Goal: Check status: Check status

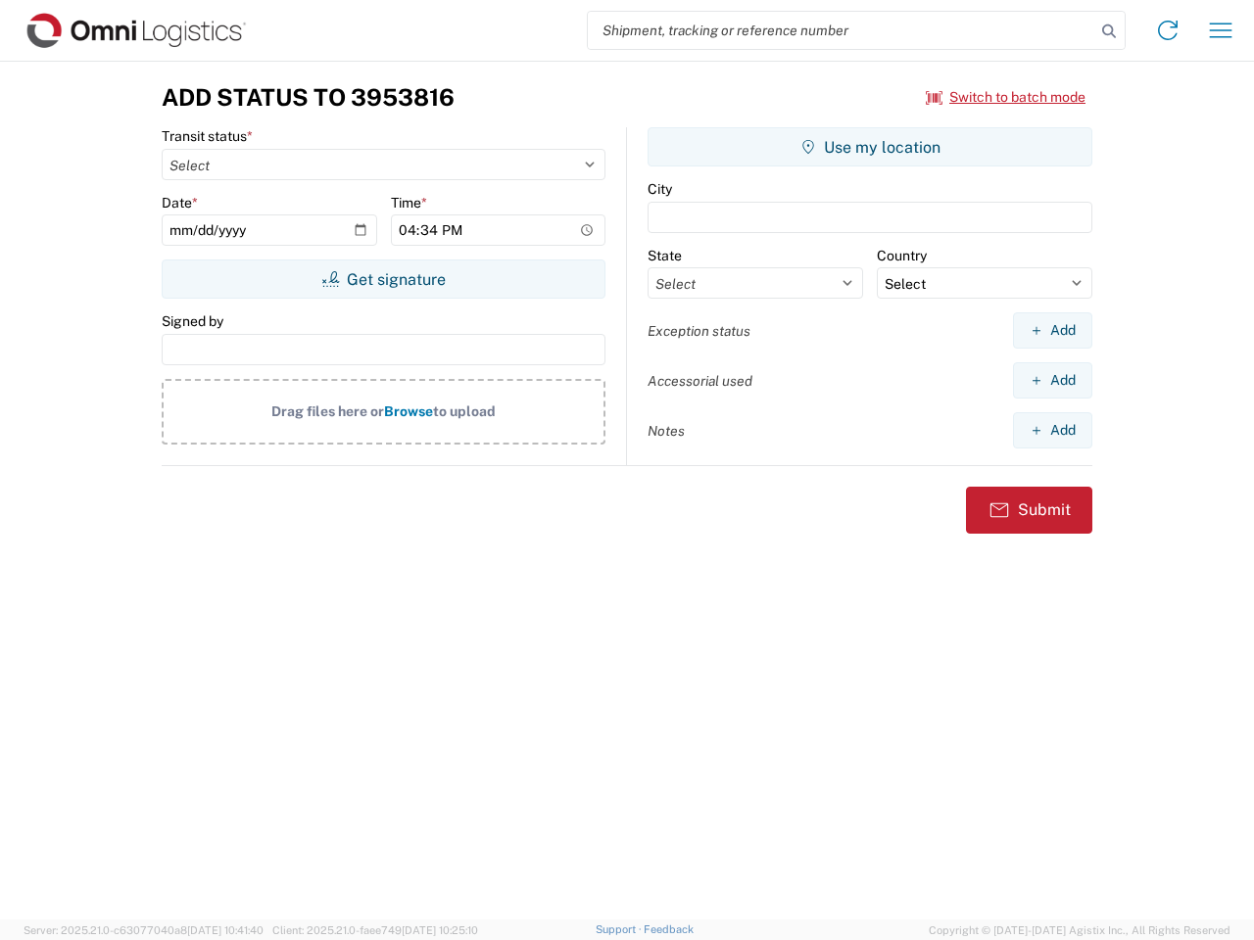
click at [841, 30] on input "search" at bounding box center [841, 30] width 507 height 37
click at [1109, 31] on icon at bounding box center [1108, 31] width 27 height 27
click at [1167, 30] on icon at bounding box center [1167, 30] width 31 height 31
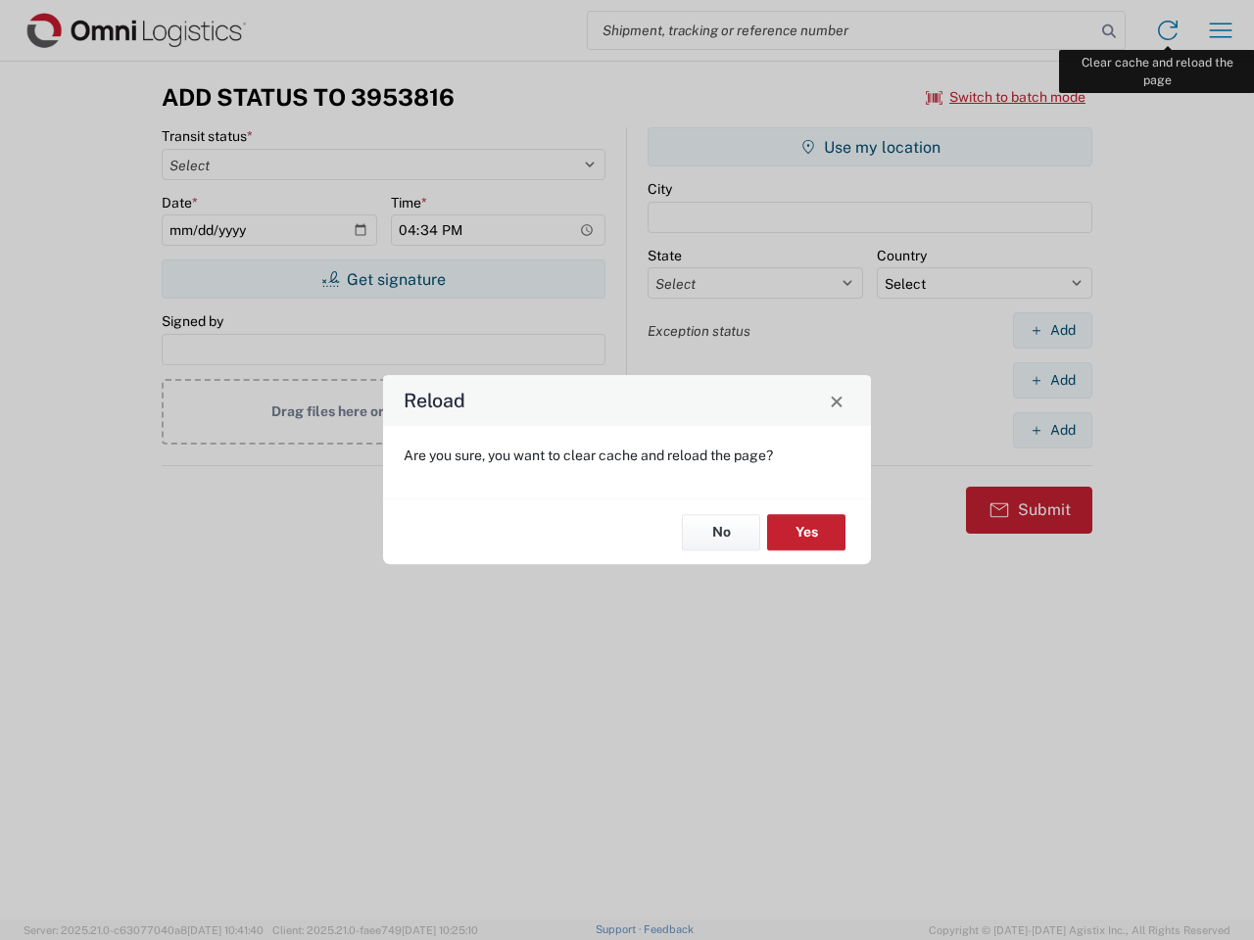
click at [1220, 30] on div "Reload Are you sure, you want to clear cache and reload the page? No Yes" at bounding box center [627, 470] width 1254 height 940
click at [1006, 97] on div "Reload Are you sure, you want to clear cache and reload the page? No Yes" at bounding box center [627, 470] width 1254 height 940
click at [383, 279] on div "Reload Are you sure, you want to clear cache and reload the page? No Yes" at bounding box center [627, 470] width 1254 height 940
click at [870, 147] on div "Reload Are you sure, you want to clear cache and reload the page? No Yes" at bounding box center [627, 470] width 1254 height 940
click at [1052, 330] on div "Reload Are you sure, you want to clear cache and reload the page? No Yes" at bounding box center [627, 470] width 1254 height 940
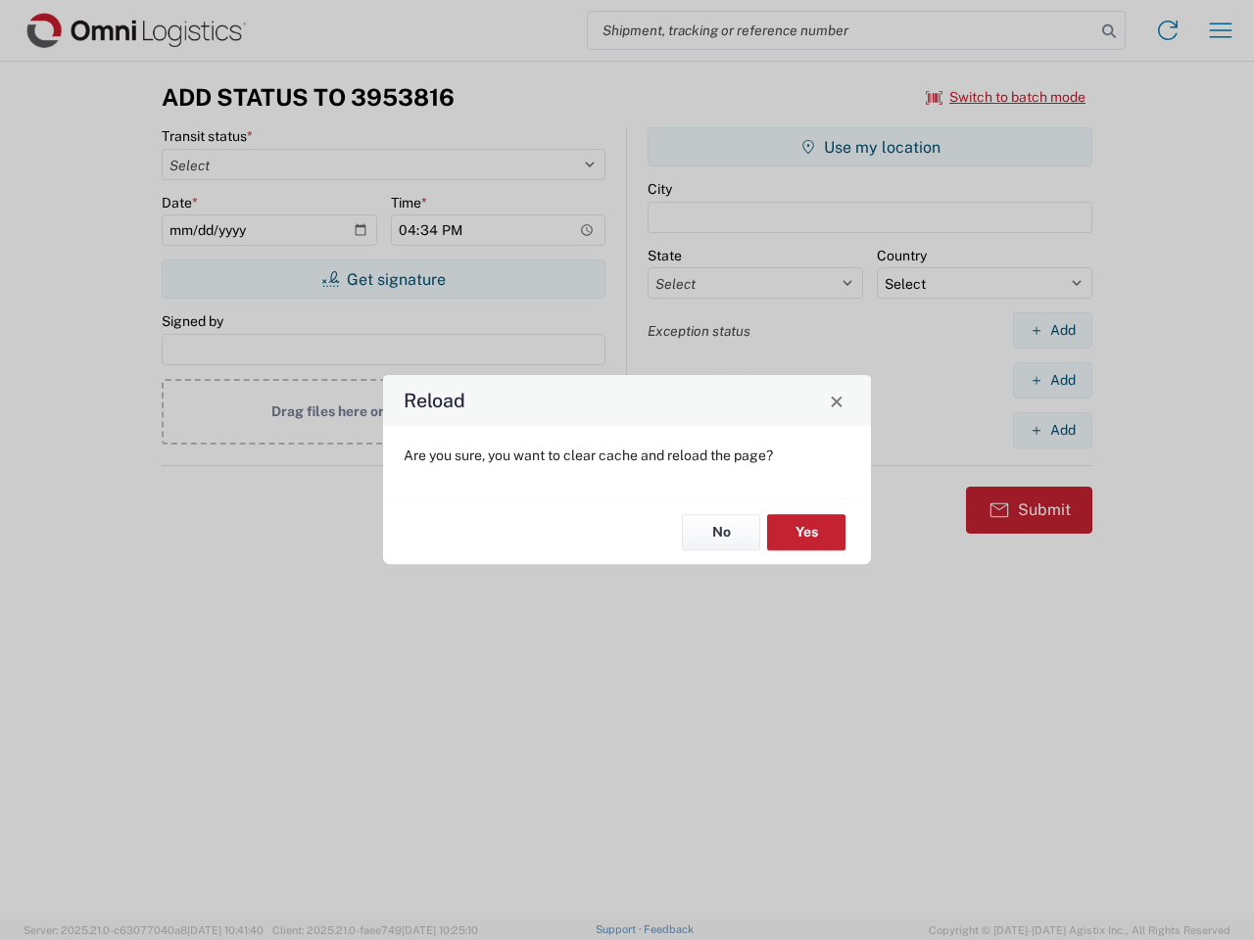
click at [1052, 380] on div "Reload Are you sure, you want to clear cache and reload the page? No Yes" at bounding box center [627, 470] width 1254 height 940
click at [1052, 430] on div "Reload Are you sure, you want to clear cache and reload the page? No Yes" at bounding box center [627, 470] width 1254 height 940
